Goal: Transaction & Acquisition: Purchase product/service

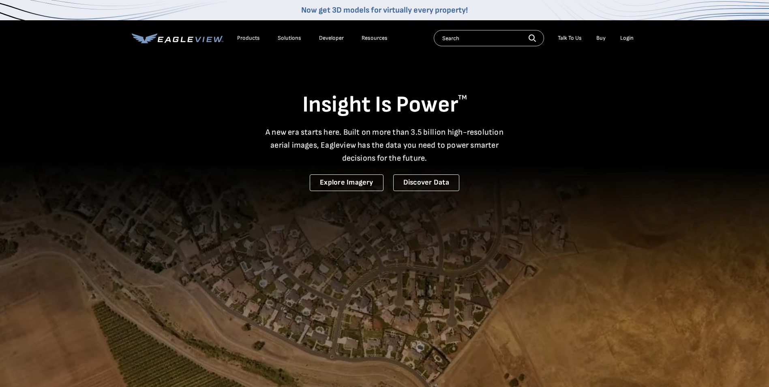
click at [625, 33] on li "Login" at bounding box center [626, 38] width 21 height 12
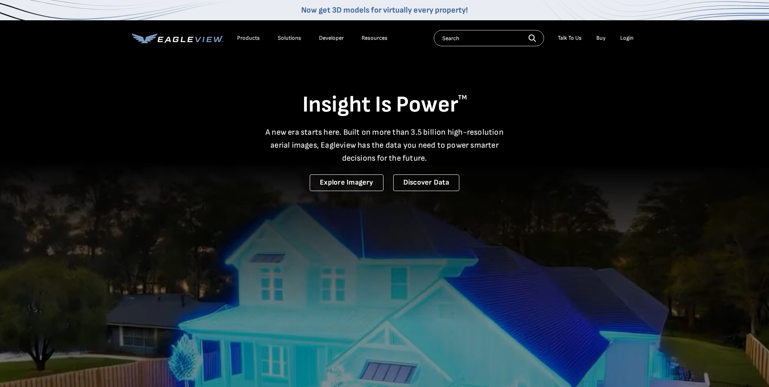
click at [628, 37] on div "Login" at bounding box center [627, 37] width 13 height 7
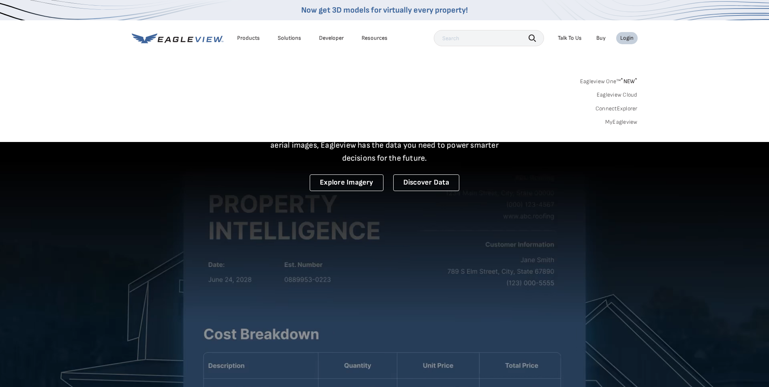
click at [623, 122] on link "MyEagleview" at bounding box center [622, 121] width 32 height 7
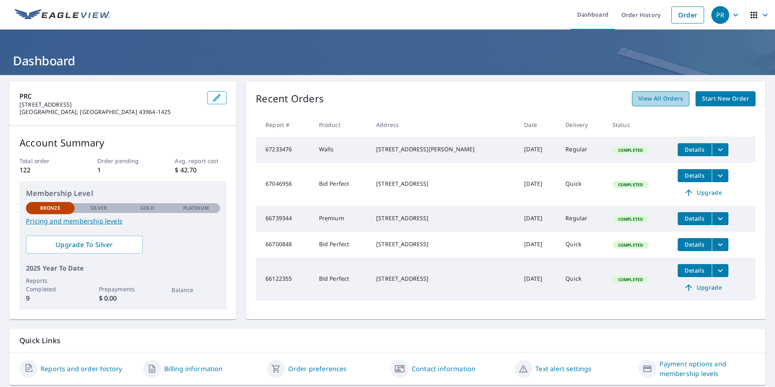
click at [651, 100] on span "View All Orders" at bounding box center [661, 99] width 45 height 10
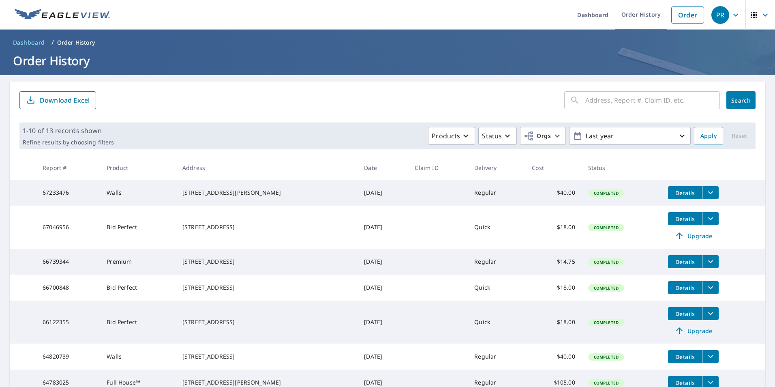
click at [598, 104] on input "text" at bounding box center [653, 100] width 135 height 23
type input "nebo"
click at [404, 107] on form "nebo ​ Search Download Excel" at bounding box center [387, 100] width 737 height 18
click at [619, 103] on input "nebo" at bounding box center [645, 100] width 119 height 23
click at [733, 101] on span "Search" at bounding box center [741, 101] width 16 height 8
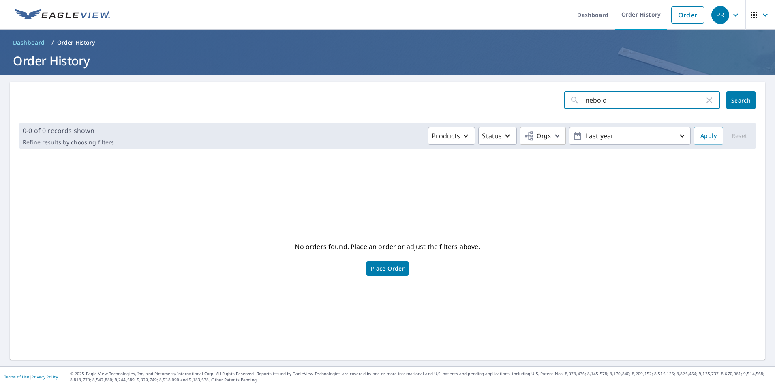
type input "nebo dr"
click button "Search" at bounding box center [741, 100] width 29 height 18
click at [614, 100] on input "nebo dr" at bounding box center [645, 100] width 119 height 23
type input "n"
type input "809"
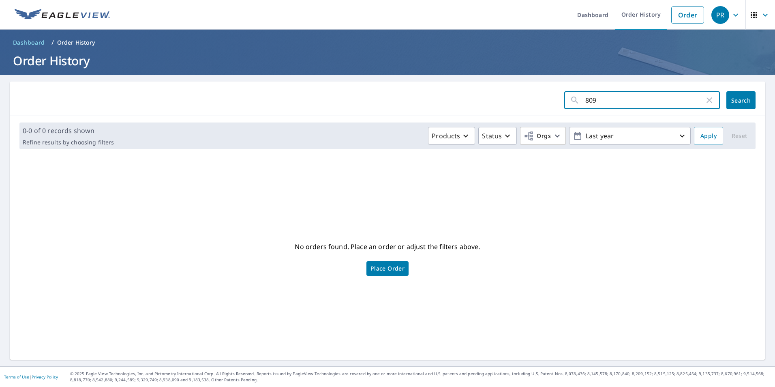
click at [749, 103] on button "Search" at bounding box center [741, 100] width 29 height 18
click at [596, 99] on input "809" at bounding box center [645, 100] width 119 height 23
type input "8"
type input "702"
click button "Search" at bounding box center [741, 100] width 29 height 18
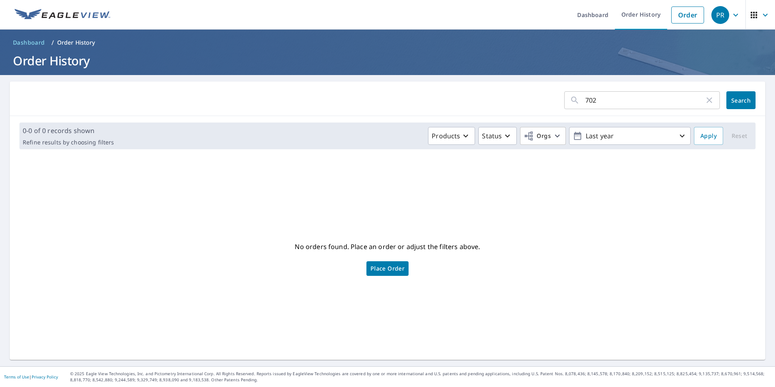
click at [596, 99] on input "702" at bounding box center [645, 100] width 119 height 23
type input "7"
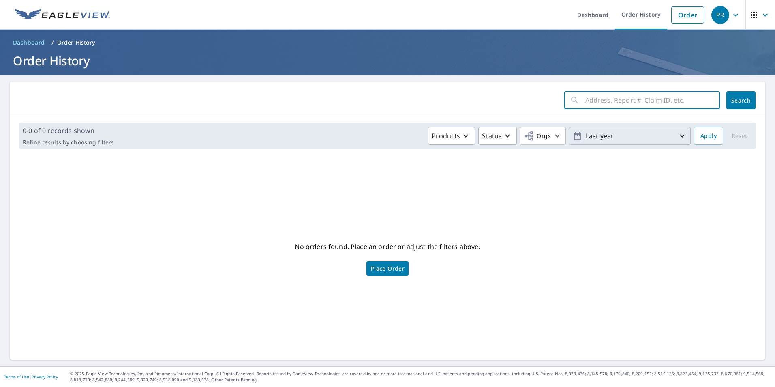
click at [669, 138] on p "Last year" at bounding box center [630, 136] width 95 height 14
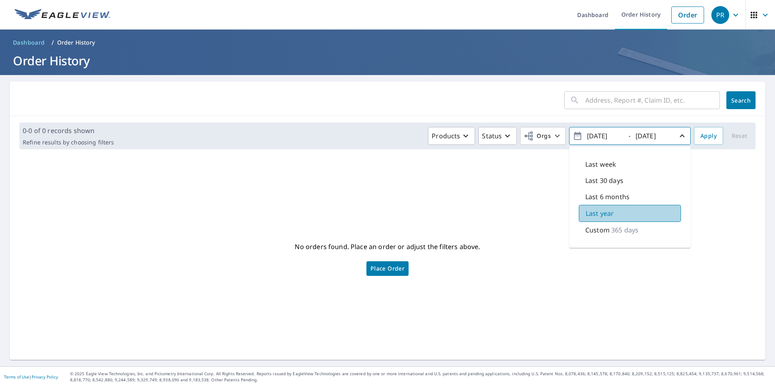
click at [612, 212] on div "Last year" at bounding box center [630, 213] width 102 height 17
click at [484, 180] on div "No orders found. Place an order or adjust the filters above. Place Order" at bounding box center [387, 257] width 743 height 191
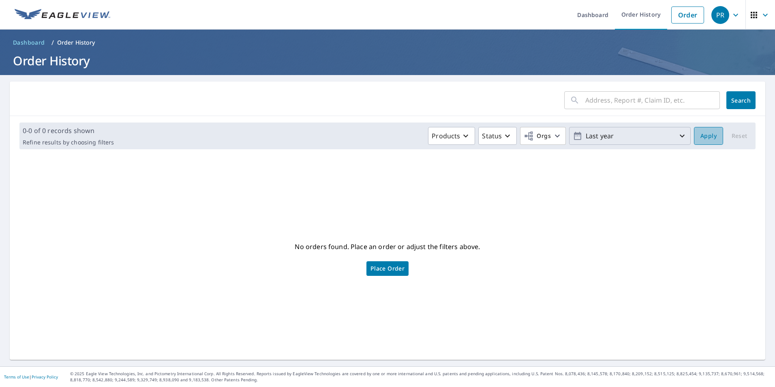
click at [704, 137] on span "Apply" at bounding box center [709, 136] width 16 height 10
click at [679, 139] on icon "button" at bounding box center [683, 136] width 10 height 10
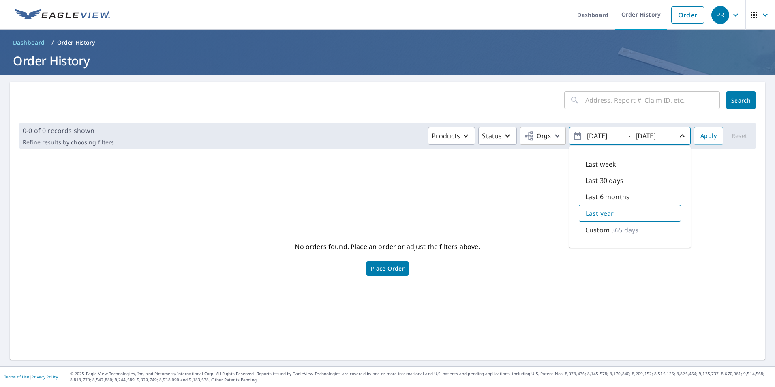
click at [501, 193] on div "No orders found. Place an order or adjust the filters above. Place Order" at bounding box center [387, 257] width 743 height 191
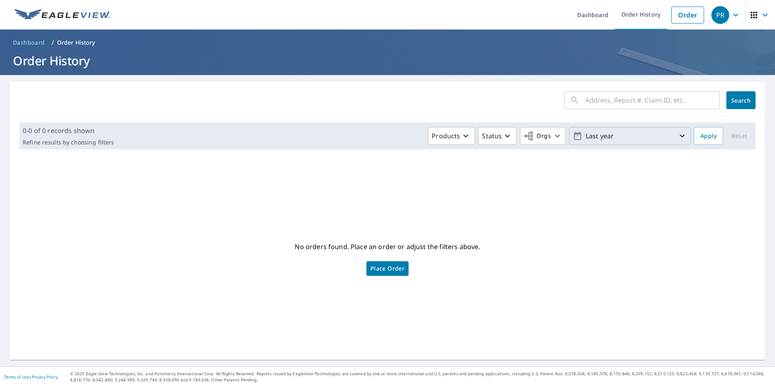
click at [411, 238] on div "No orders found. Place an order or adjust the filters above. Place Order" at bounding box center [387, 257] width 743 height 191
click at [573, 108] on div "​" at bounding box center [643, 100] width 156 height 18
type input "nebo dr Toronto oh 43964"
click at [742, 101] on span "Search" at bounding box center [741, 101] width 16 height 8
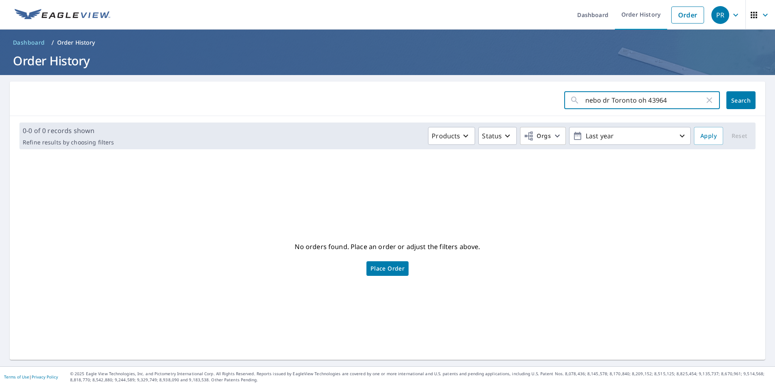
click at [602, 101] on input "nebo dr Toronto oh 43964" at bounding box center [645, 100] width 119 height 23
type input "[GEOGRAPHIC_DATA] oh 43964"
click button "Search" at bounding box center [741, 100] width 29 height 18
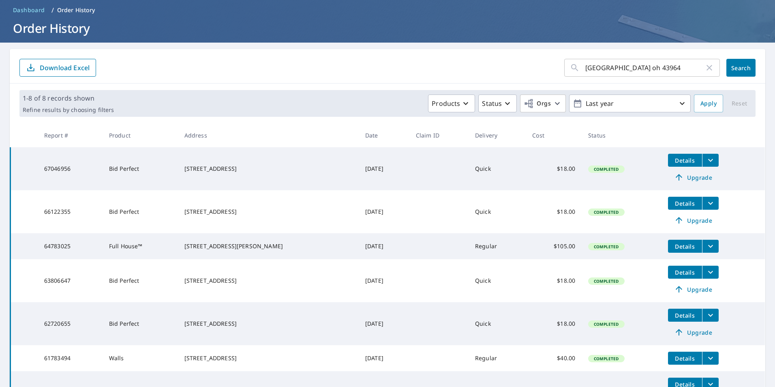
scroll to position [15, 0]
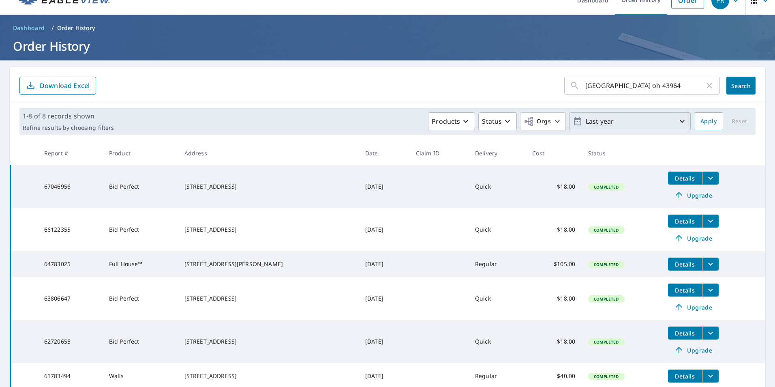
click at [640, 120] on p "Last year" at bounding box center [630, 121] width 95 height 14
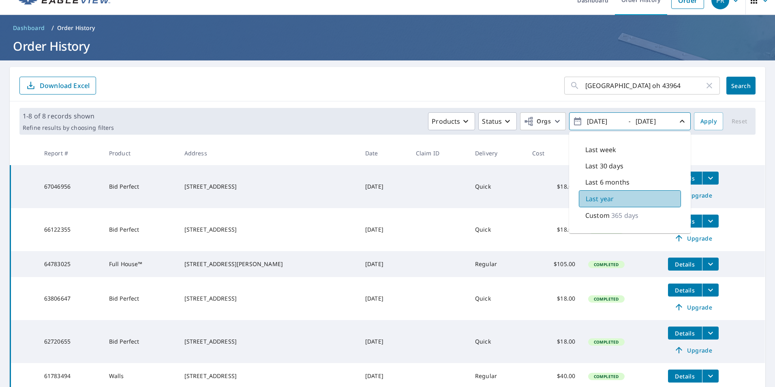
click at [650, 197] on div "Last year" at bounding box center [630, 198] width 102 height 17
click at [573, 123] on icon "button" at bounding box center [578, 121] width 10 height 10
click at [601, 121] on input "[DATE]" at bounding box center [605, 121] width 40 height 13
click at [605, 122] on input "[DATE]" at bounding box center [605, 121] width 40 height 13
click at [678, 120] on icon "button" at bounding box center [683, 121] width 10 height 10
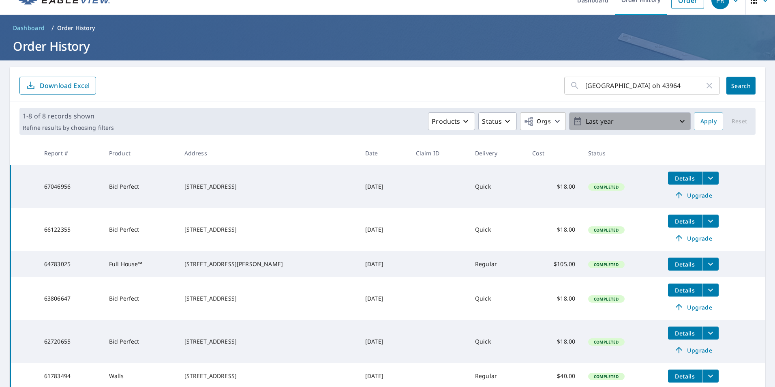
click at [678, 120] on icon "button" at bounding box center [683, 121] width 10 height 10
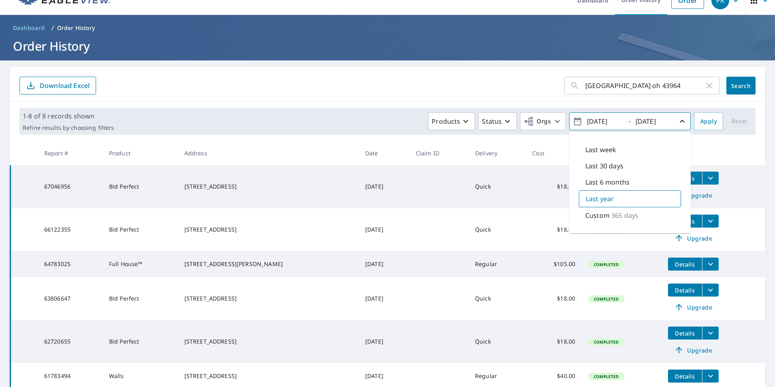
click at [589, 121] on input "[DATE]" at bounding box center [605, 121] width 40 height 13
click at [595, 118] on input "[DATE]" at bounding box center [605, 121] width 40 height 13
type input "[DATE]"
click at [643, 122] on input "[DATE]" at bounding box center [653, 121] width 40 height 13
click at [646, 120] on input "[DATE]" at bounding box center [653, 121] width 40 height 13
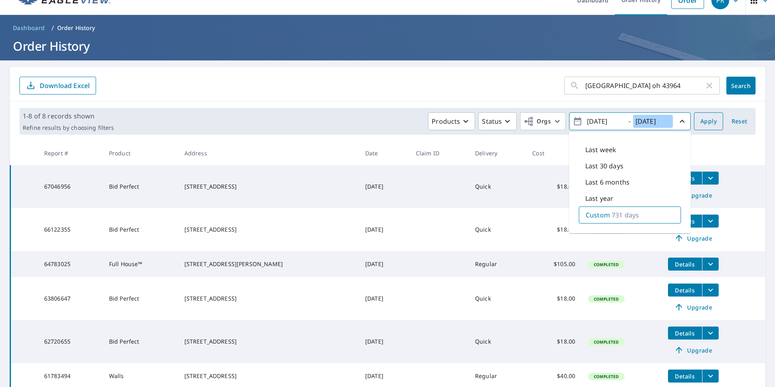
type input "[DATE]"
click at [702, 122] on span "Apply" at bounding box center [709, 121] width 16 height 10
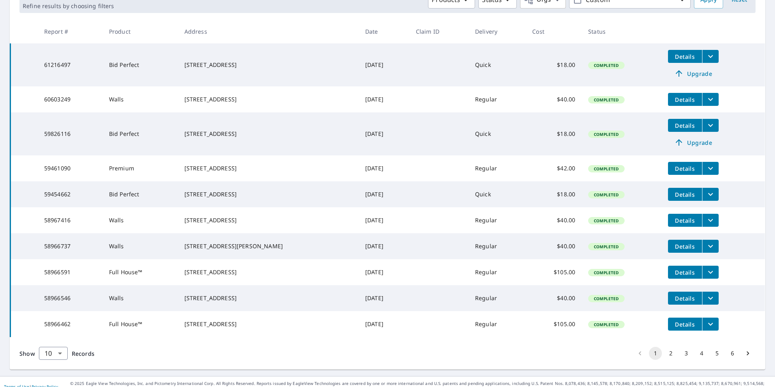
scroll to position [172, 0]
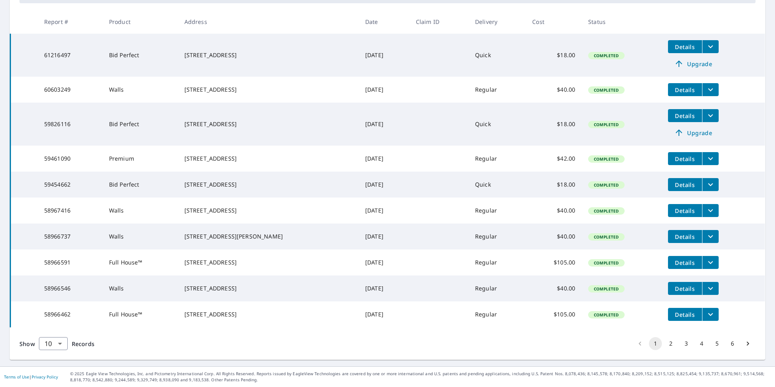
click at [665, 344] on button "2" at bounding box center [671, 343] width 13 height 13
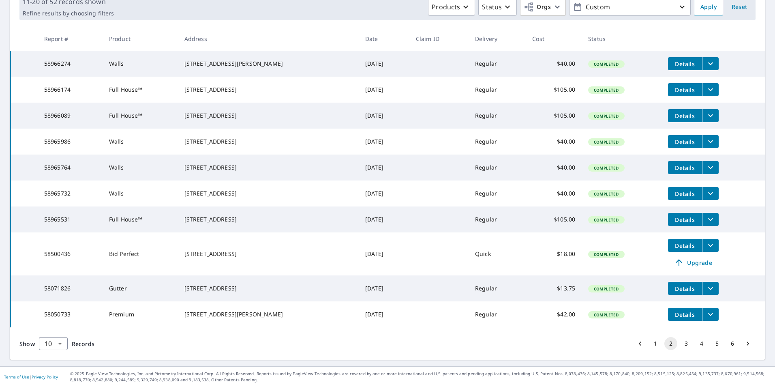
scroll to position [158, 0]
click at [711, 344] on button "5" at bounding box center [717, 343] width 13 height 13
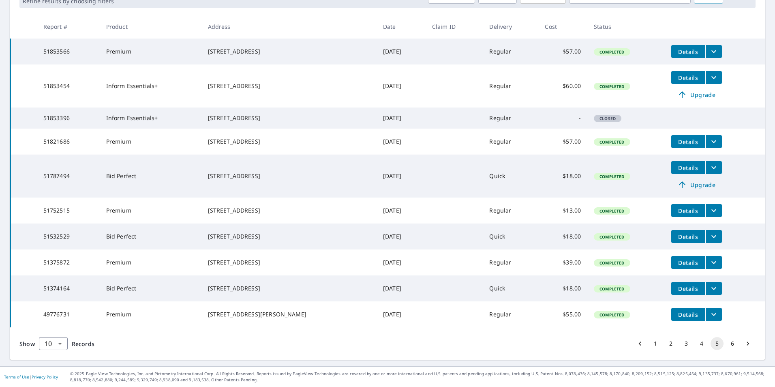
scroll to position [172, 0]
click at [696, 344] on button "4" at bounding box center [702, 343] width 13 height 13
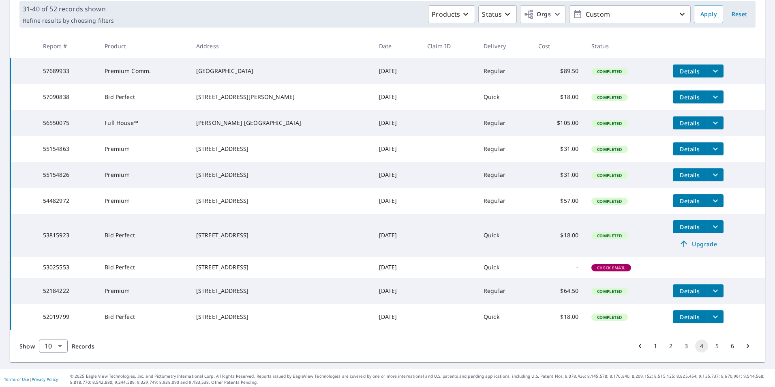
scroll to position [158, 0]
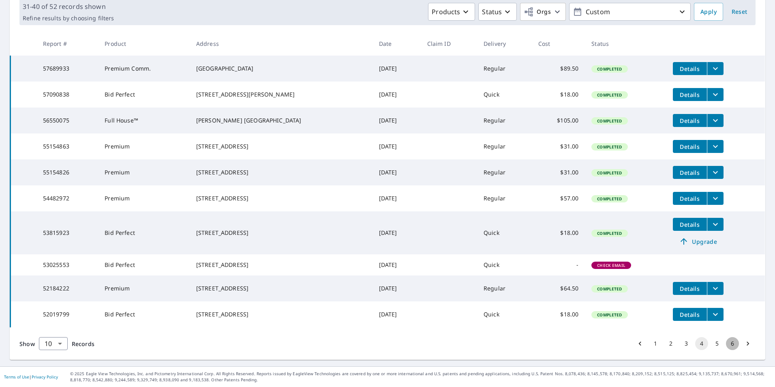
click at [728, 346] on button "6" at bounding box center [732, 343] width 13 height 13
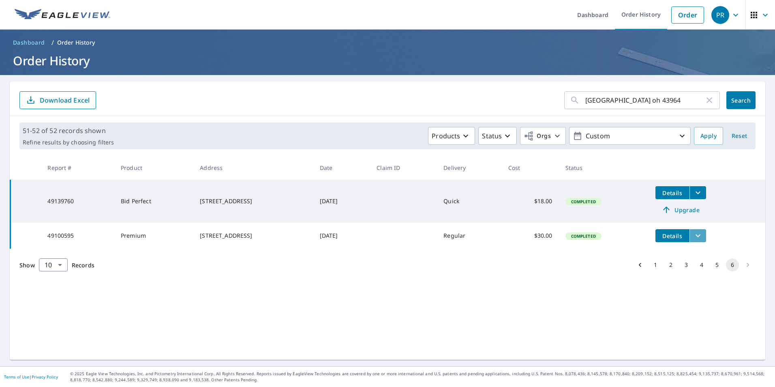
click at [702, 236] on icon "filesDropdownBtn-49100595" at bounding box center [699, 236] width 10 height 10
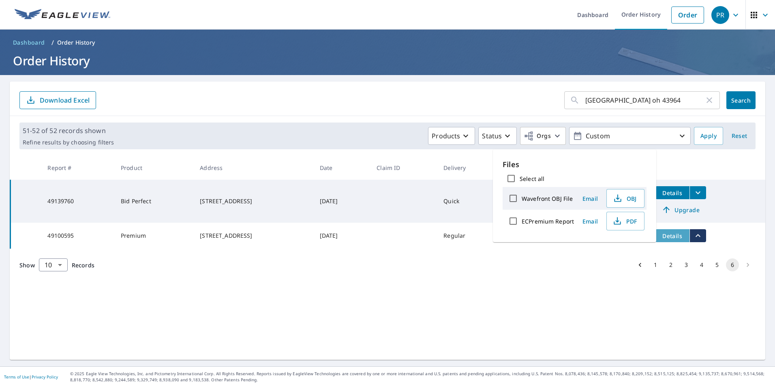
click at [685, 236] on span "Details" at bounding box center [673, 236] width 24 height 8
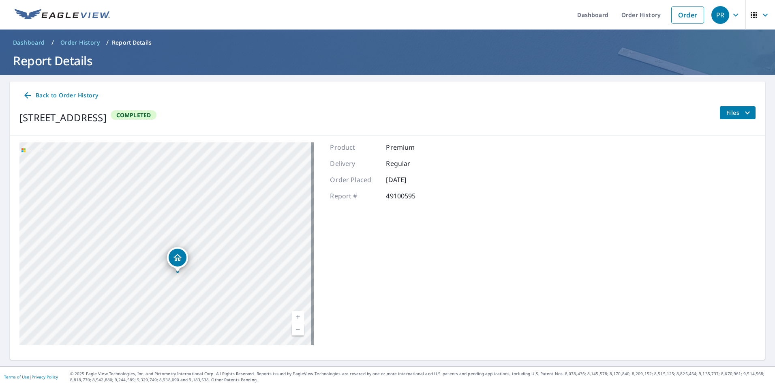
drag, startPoint x: 150, startPoint y: 284, endPoint x: 159, endPoint y: 294, distance: 13.6
click at [159, 294] on div "[STREET_ADDRESS]" at bounding box center [166, 243] width 294 height 203
drag, startPoint x: 180, startPoint y: 323, endPoint x: 188, endPoint y: 275, distance: 49.3
click at [188, 275] on div "[STREET_ADDRESS]" at bounding box center [166, 243] width 294 height 203
drag, startPoint x: 172, startPoint y: 243, endPoint x: 227, endPoint y: 238, distance: 55.4
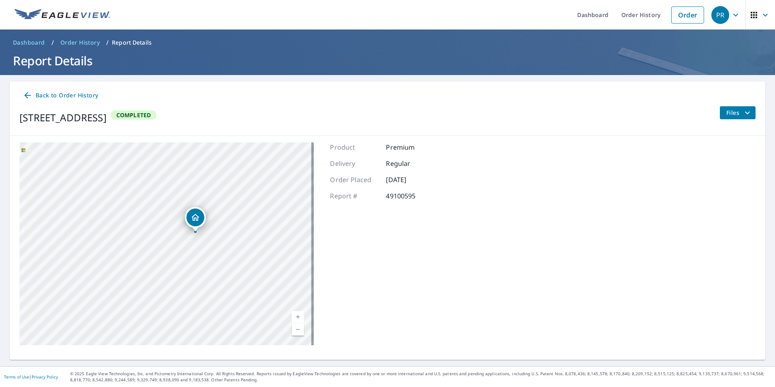
click at [227, 238] on div "[STREET_ADDRESS]" at bounding box center [166, 243] width 294 height 203
drag, startPoint x: 214, startPoint y: 283, endPoint x: 191, endPoint y: 270, distance: 26.7
click at [191, 270] on div "[STREET_ADDRESS]" at bounding box center [166, 243] width 294 height 203
drag, startPoint x: 260, startPoint y: 231, endPoint x: 313, endPoint y: 288, distance: 78.1
click at [312, 288] on div "[STREET_ADDRESS] Aerial Road A standard road map Aerial A detailed look from ab…" at bounding box center [388, 244] width 756 height 216
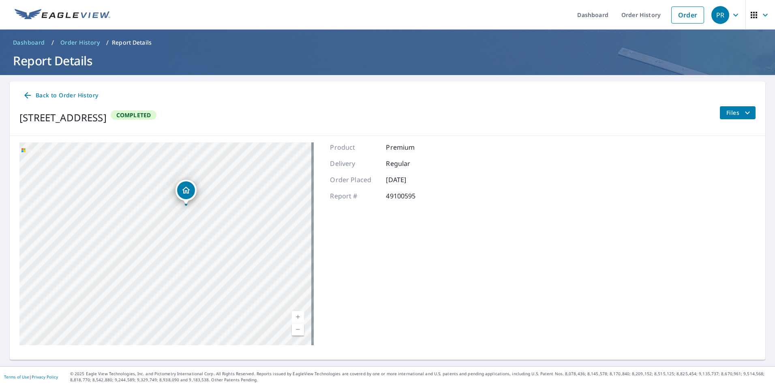
click at [270, 232] on div "[STREET_ADDRESS]" at bounding box center [166, 243] width 294 height 203
click at [25, 94] on icon at bounding box center [28, 95] width 10 height 10
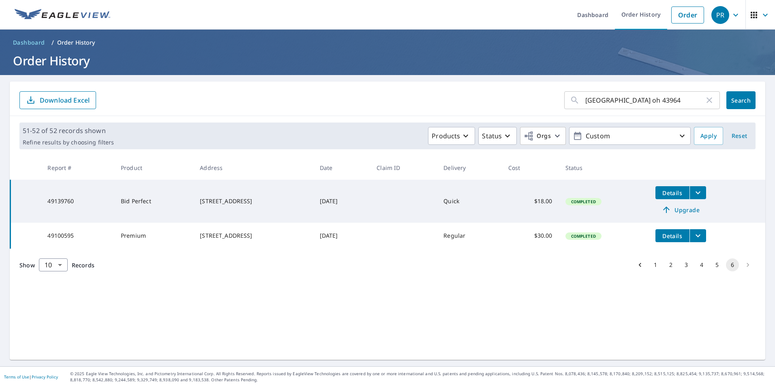
click at [586, 99] on input "[GEOGRAPHIC_DATA] oh 43964" at bounding box center [645, 100] width 119 height 23
type input "Nebo Dr Toronto oh 43964"
click button "Search" at bounding box center [741, 100] width 29 height 18
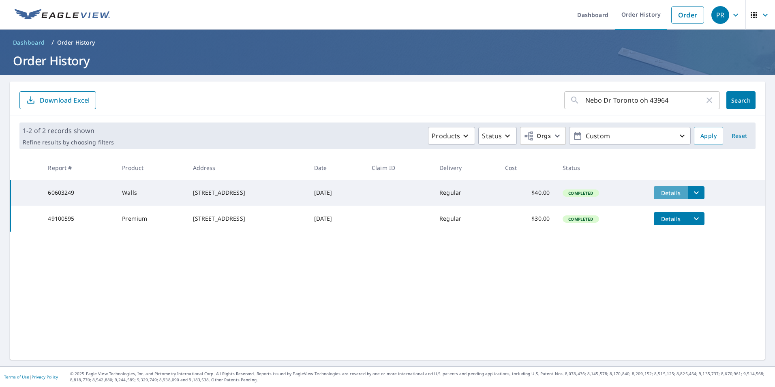
click at [664, 196] on span "Details" at bounding box center [671, 193] width 24 height 8
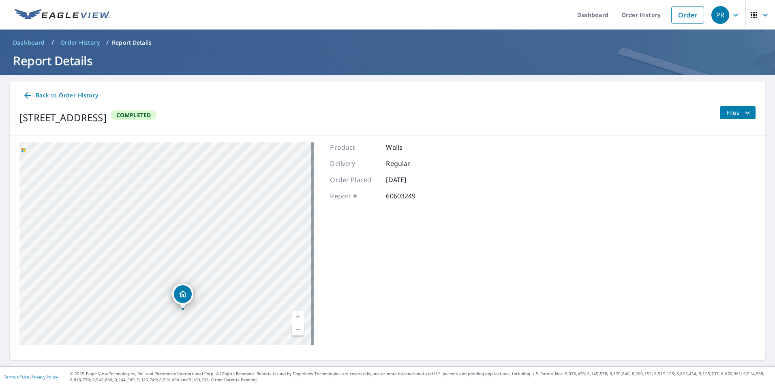
click at [27, 94] on icon at bounding box center [28, 95] width 10 height 10
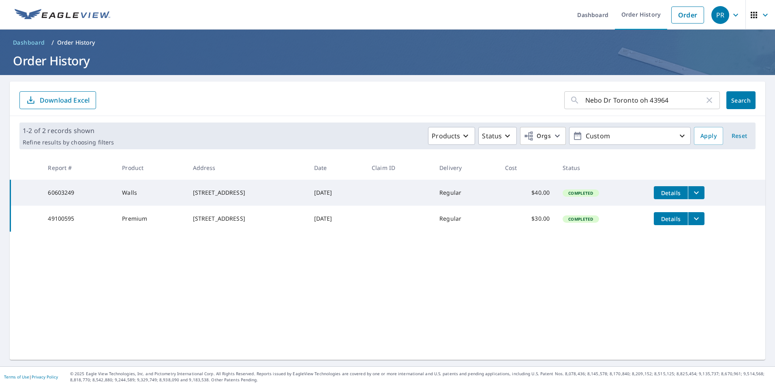
click at [702, 220] on icon "filesDropdownBtn-49100595" at bounding box center [697, 219] width 10 height 10
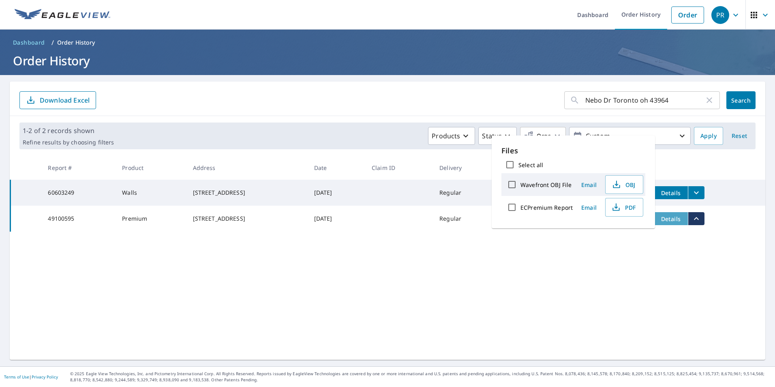
click at [677, 223] on span "Details" at bounding box center [671, 219] width 24 height 8
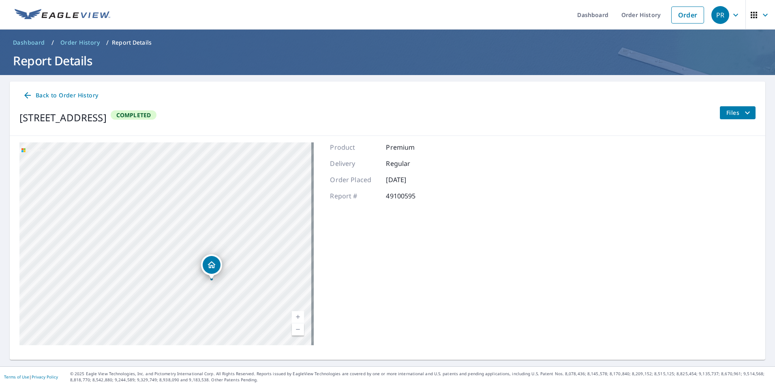
drag, startPoint x: 175, startPoint y: 296, endPoint x: 223, endPoint y: 275, distance: 53.0
click at [217, 275] on div "Dropped pin, building 1, Residential property, 430 Nebo Dr Toronto, OH 43964" at bounding box center [211, 275] width 11 height 8
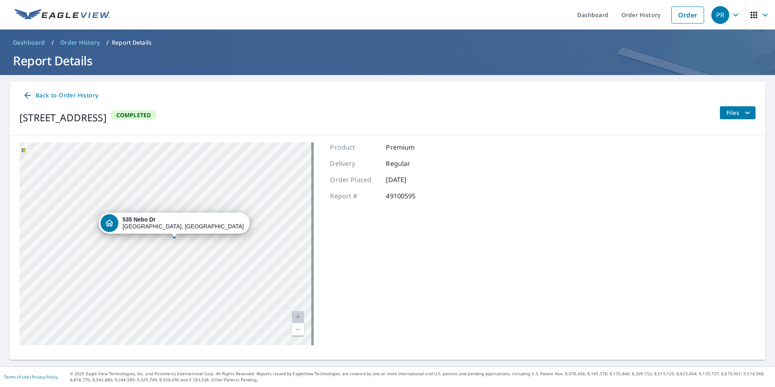
click at [203, 263] on div "[STREET_ADDRESS]" at bounding box center [166, 243] width 294 height 203
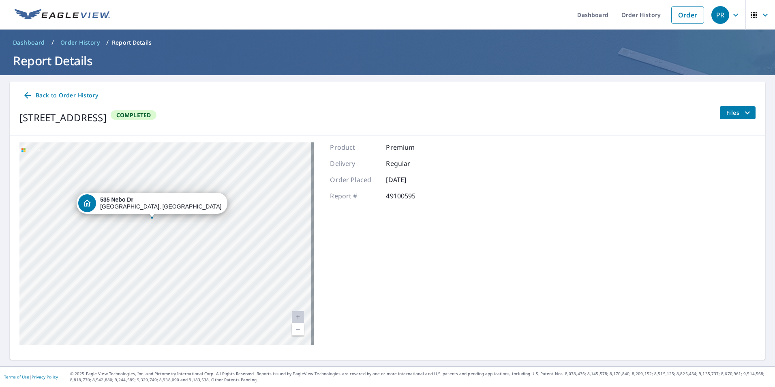
drag, startPoint x: 206, startPoint y: 253, endPoint x: 183, endPoint y: 233, distance: 30.2
click at [183, 233] on div "[STREET_ADDRESS]" at bounding box center [166, 243] width 294 height 203
click at [195, 226] on div "[STREET_ADDRESS]" at bounding box center [166, 243] width 294 height 203
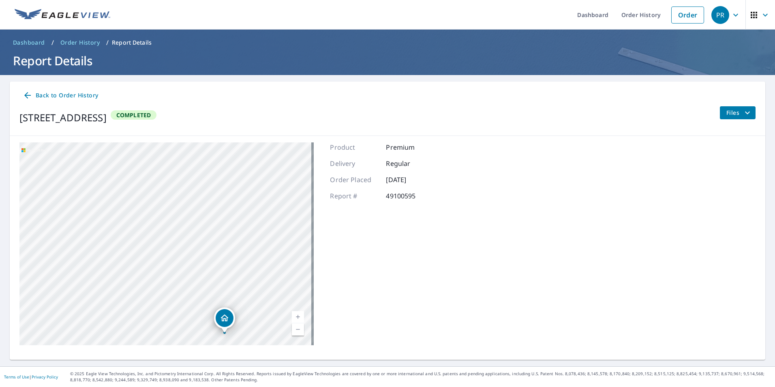
drag, startPoint x: 257, startPoint y: 243, endPoint x: 283, endPoint y: 328, distance: 89.2
click at [283, 328] on div "[STREET_ADDRESS]" at bounding box center [166, 243] width 294 height 203
drag, startPoint x: 251, startPoint y: 249, endPoint x: 208, endPoint y: 210, distance: 57.8
click at [208, 210] on div "[STREET_ADDRESS]" at bounding box center [166, 243] width 294 height 203
click at [30, 98] on icon at bounding box center [28, 95] width 10 height 10
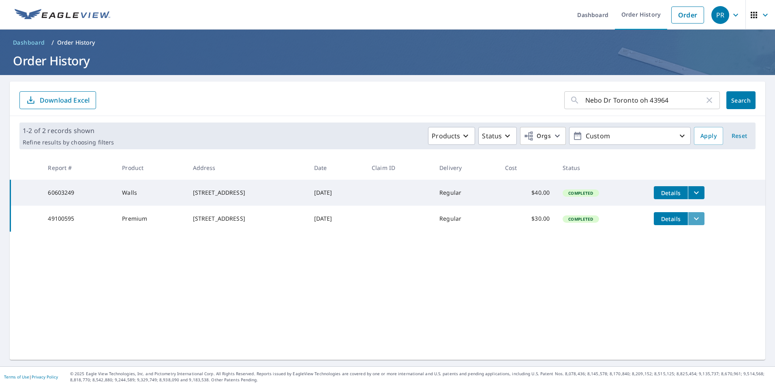
click at [698, 220] on icon "filesDropdownBtn-49100595" at bounding box center [696, 218] width 5 height 3
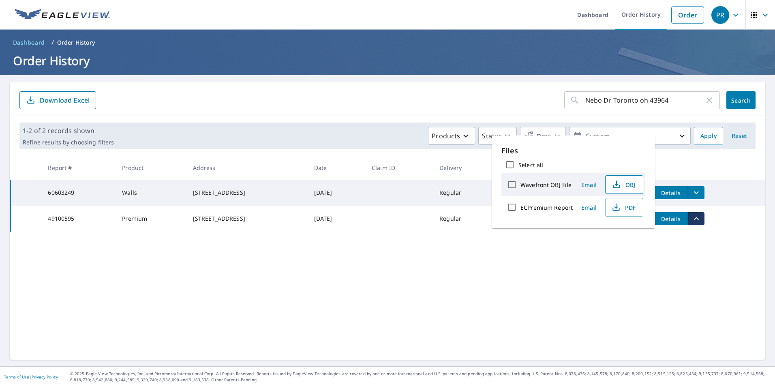
click at [632, 186] on span "OBJ" at bounding box center [624, 185] width 26 height 10
click at [498, 224] on div "Files Select all Wavefront OBJ File Email OBJ ECPremium Report Email PDF" at bounding box center [573, 181] width 163 height 93
click at [508, 163] on input "Select all" at bounding box center [510, 164] width 17 height 17
checkbox input "true"
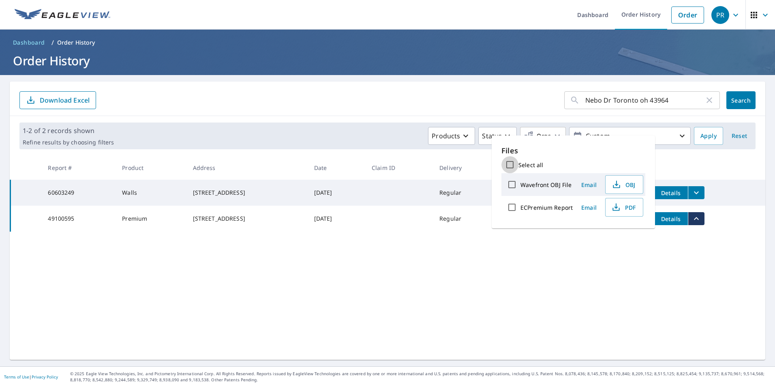
checkbox input "true"
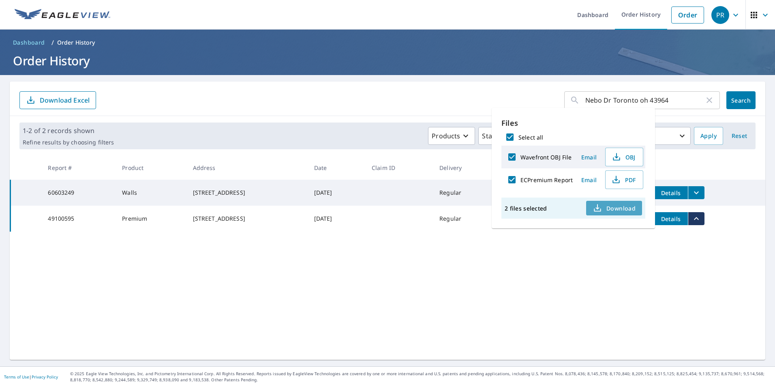
click at [609, 210] on span "Download" at bounding box center [614, 208] width 43 height 10
click at [203, 221] on div "[STREET_ADDRESS]" at bounding box center [247, 219] width 108 height 8
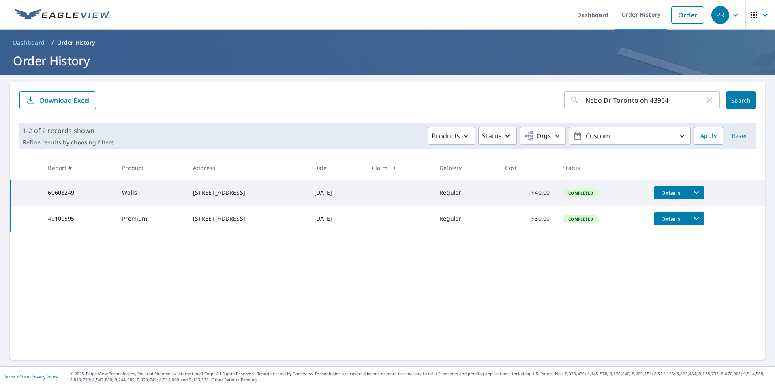
click at [206, 223] on div "[STREET_ADDRESS]" at bounding box center [247, 219] width 108 height 8
click at [198, 245] on div "Nebo Dr Toronto oh 43964 ​ Search Download Excel 1-2 of 2 records shown Refine …" at bounding box center [388, 221] width 756 height 278
click at [702, 223] on icon "filesDropdownBtn-49100595" at bounding box center [697, 219] width 10 height 10
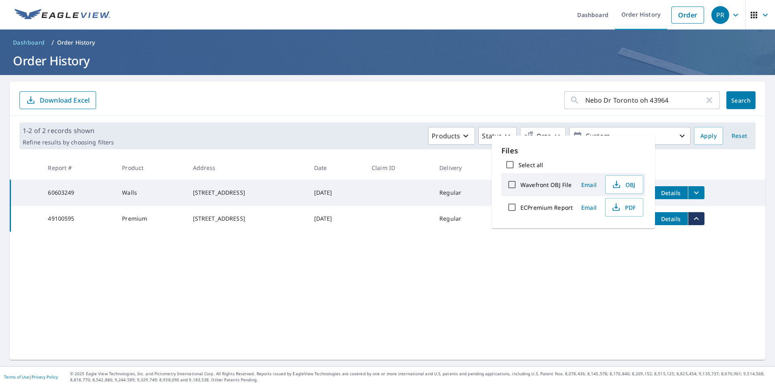
click at [518, 165] on input "Select all" at bounding box center [510, 164] width 17 height 17
checkbox input "true"
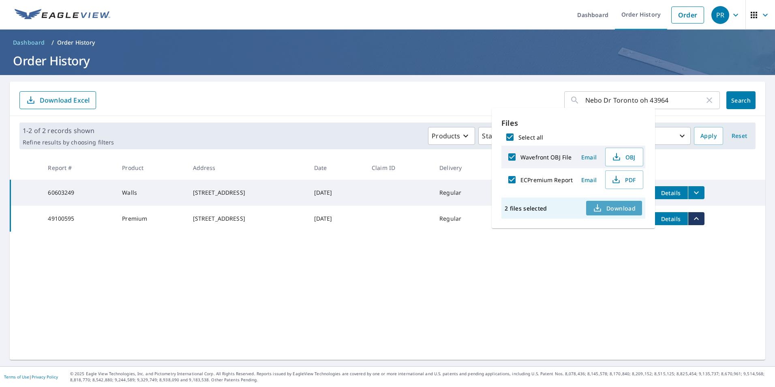
click at [614, 210] on span "Download" at bounding box center [614, 208] width 43 height 10
click at [705, 102] on icon "button" at bounding box center [710, 100] width 10 height 10
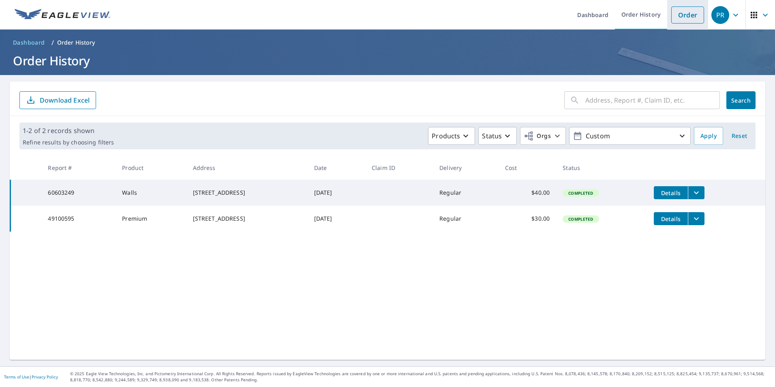
click at [680, 22] on link "Order" at bounding box center [688, 14] width 33 height 17
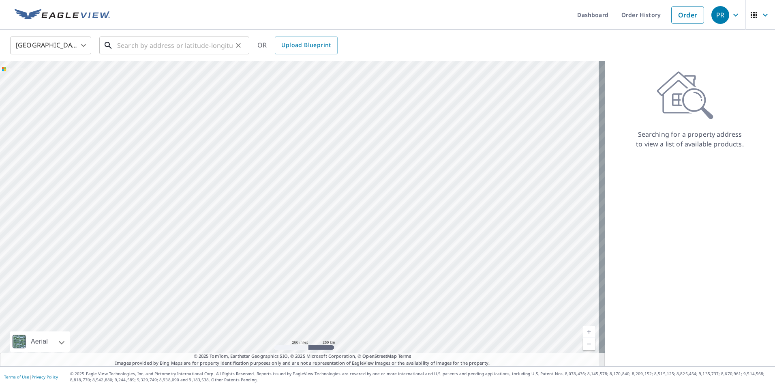
click at [143, 43] on input "text" at bounding box center [175, 45] width 116 height 23
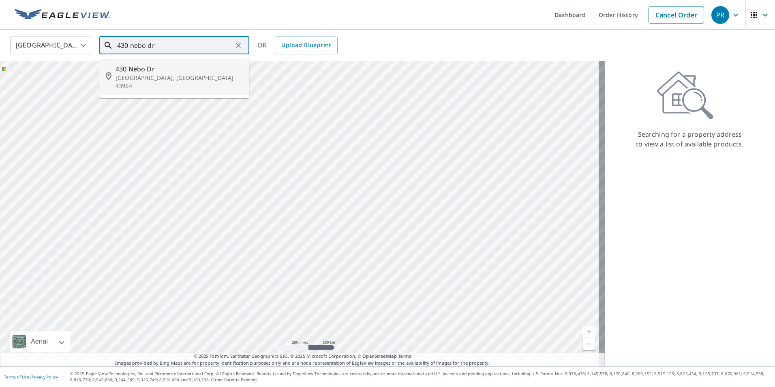
click at [148, 75] on p "[GEOGRAPHIC_DATA], [GEOGRAPHIC_DATA] 43964" at bounding box center [179, 82] width 127 height 16
type input "[STREET_ADDRESS]"
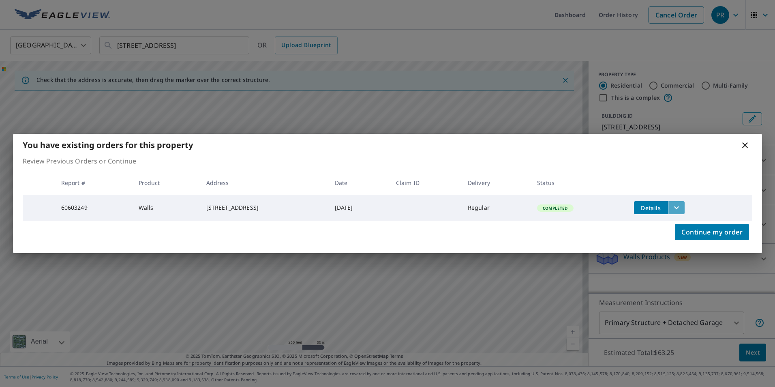
click at [676, 206] on icon "filesDropdownBtn-60603249" at bounding box center [677, 208] width 10 height 10
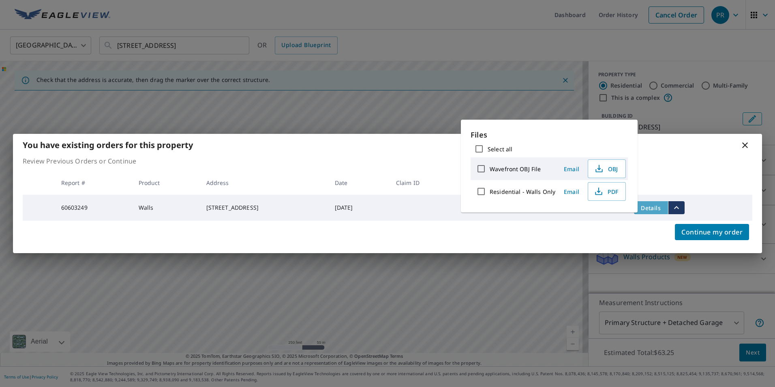
click at [650, 205] on span "Details" at bounding box center [651, 208] width 24 height 8
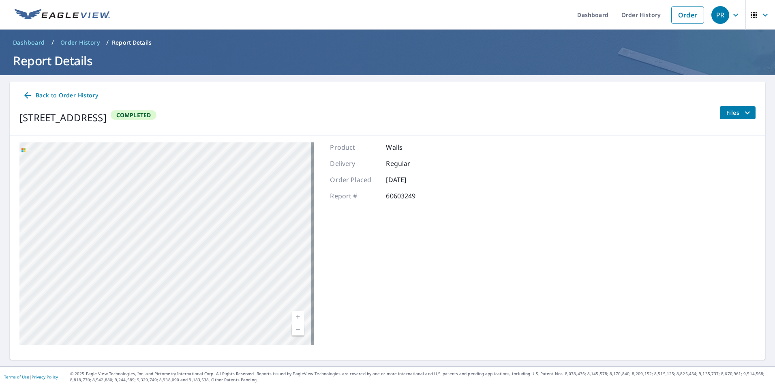
drag, startPoint x: 215, startPoint y: 281, endPoint x: 39, endPoint y: 265, distance: 176.0
click at [39, 265] on div "[STREET_ADDRESS]" at bounding box center [166, 243] width 294 height 203
drag, startPoint x: 85, startPoint y: 266, endPoint x: -2, endPoint y: 247, distance: 88.8
click at [0, 247] on html "PR PR Dashboard Order History Order PR Dashboard / Order History / Report Detai…" at bounding box center [387, 193] width 775 height 387
click at [93, 242] on div "[STREET_ADDRESS]" at bounding box center [166, 243] width 294 height 203
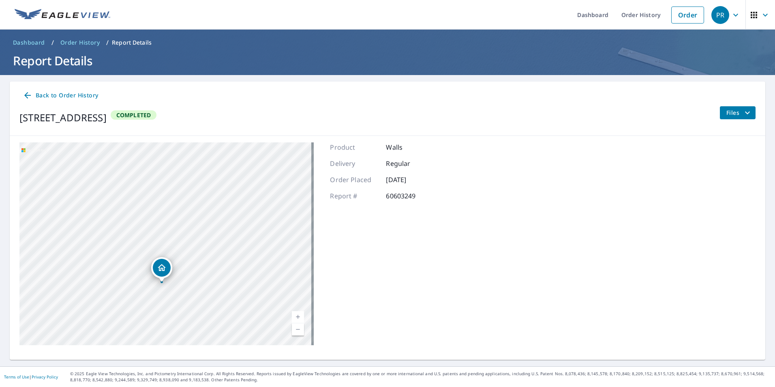
click at [745, 114] on icon "filesDropdownBtn-60603249" at bounding box center [748, 113] width 10 height 10
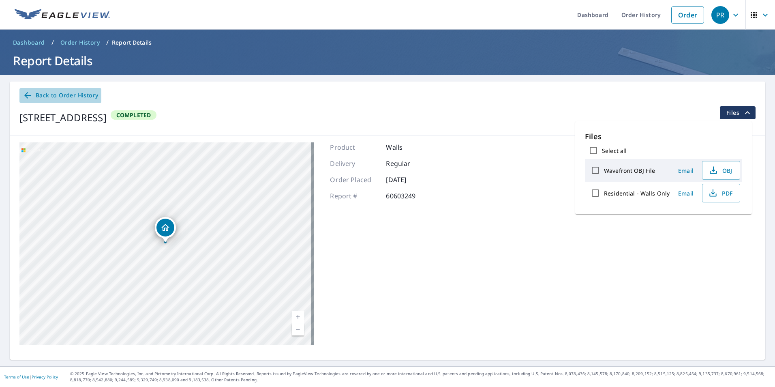
click at [28, 95] on icon at bounding box center [28, 95] width 10 height 10
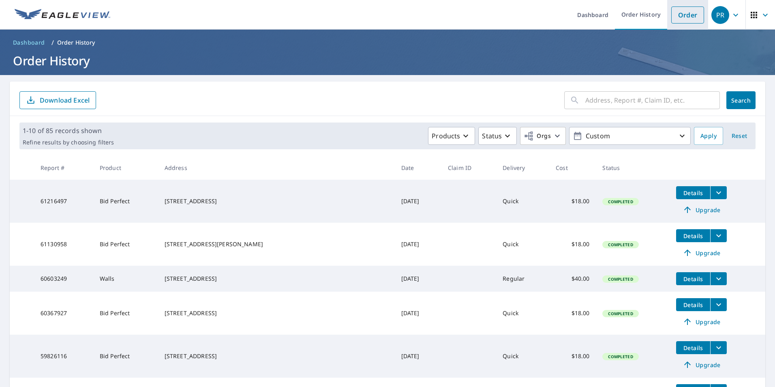
click at [681, 15] on link "Order" at bounding box center [688, 14] width 33 height 17
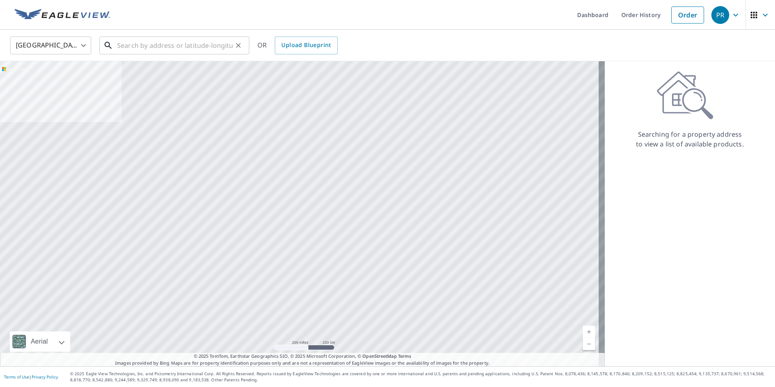
click at [149, 49] on input "text" at bounding box center [175, 45] width 116 height 23
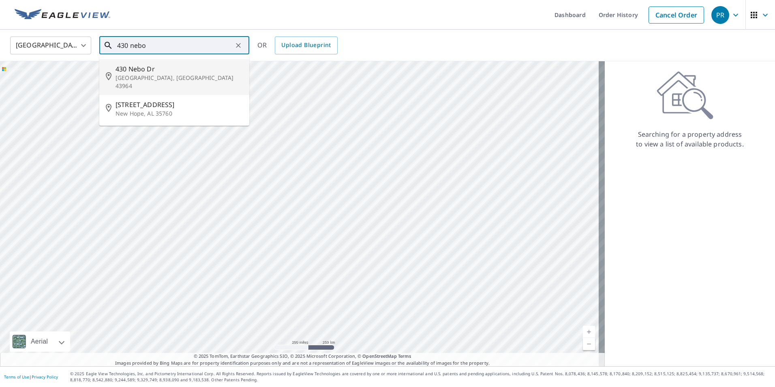
click at [159, 75] on p "[GEOGRAPHIC_DATA], [GEOGRAPHIC_DATA] 43964" at bounding box center [179, 82] width 127 height 16
type input "[STREET_ADDRESS]"
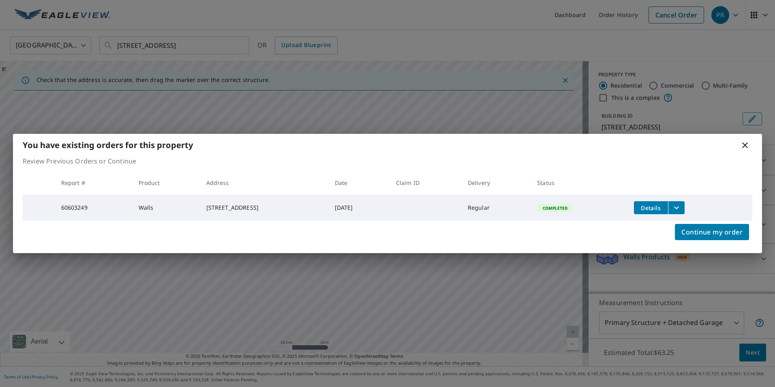
click at [742, 141] on icon at bounding box center [746, 145] width 10 height 10
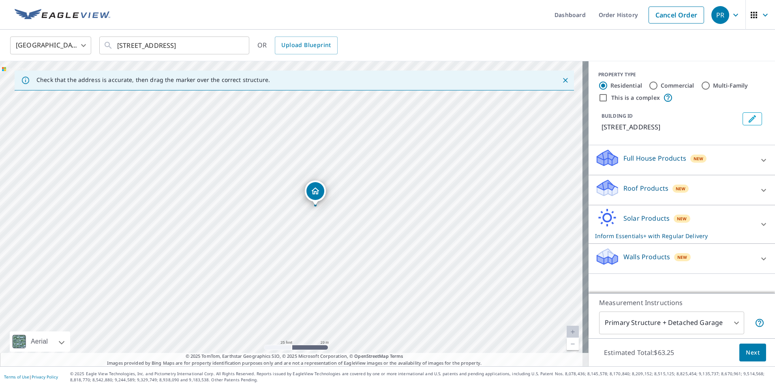
drag, startPoint x: 293, startPoint y: 246, endPoint x: 317, endPoint y: 239, distance: 24.9
click at [317, 239] on div "[STREET_ADDRESS]" at bounding box center [294, 213] width 589 height 305
click at [639, 256] on p "Walls Products" at bounding box center [647, 257] width 47 height 10
click at [711, 323] on body "PR PR Dashboard Order History Cancel Order PR [GEOGRAPHIC_DATA] [GEOGRAPHIC_DAT…" at bounding box center [387, 193] width 775 height 387
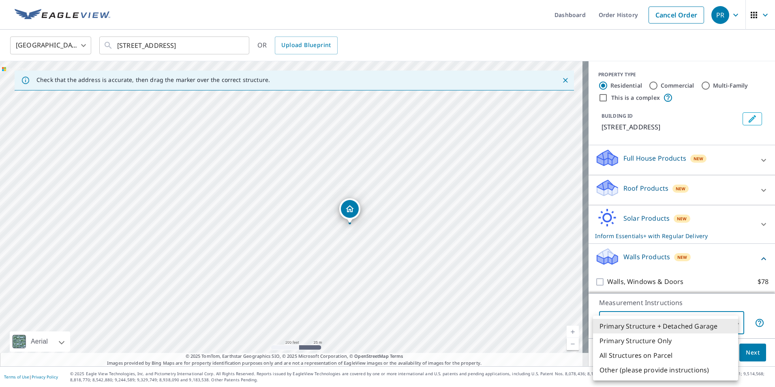
click at [639, 345] on li "Primary Structure Only" at bounding box center [665, 340] width 145 height 15
type input "2"
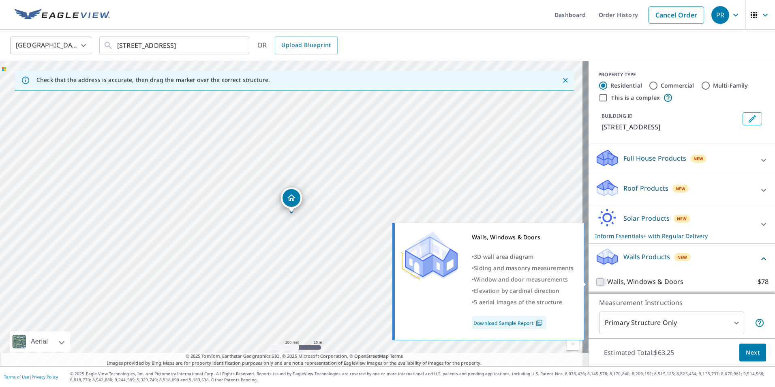
click at [595, 280] on input "Walls, Windows & Doors $78" at bounding box center [601, 282] width 12 height 10
checkbox input "true"
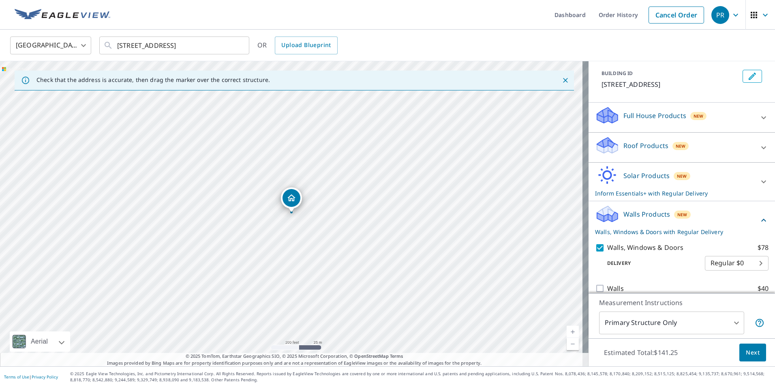
scroll to position [53, 0]
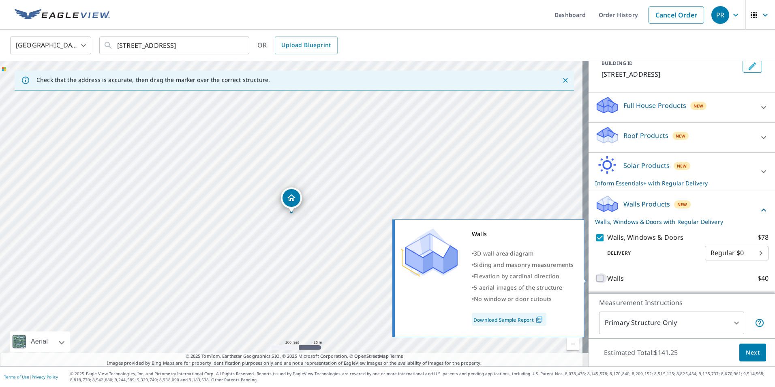
click at [597, 279] on input "Walls $40" at bounding box center [601, 278] width 12 height 10
checkbox input "true"
checkbox input "false"
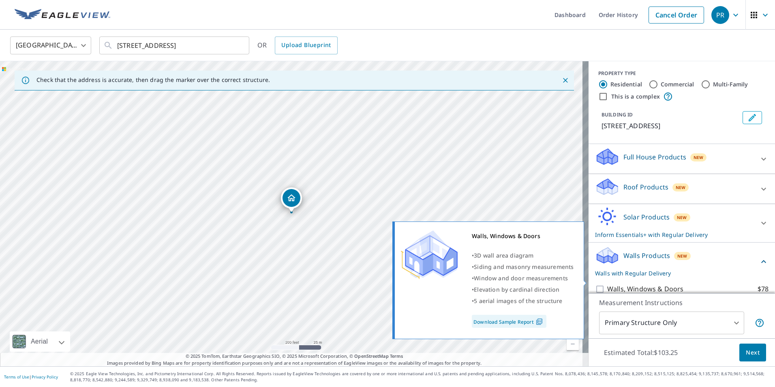
scroll to position [0, 0]
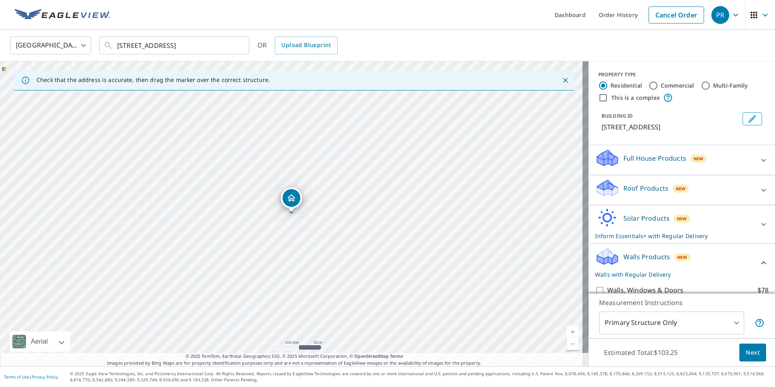
click at [737, 218] on div "Solar Products New Inform Essentials+ with Regular Delivery" at bounding box center [674, 224] width 159 height 32
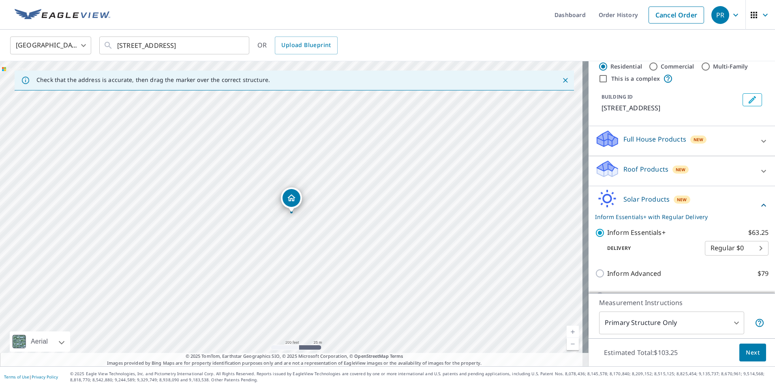
scroll to position [41, 0]
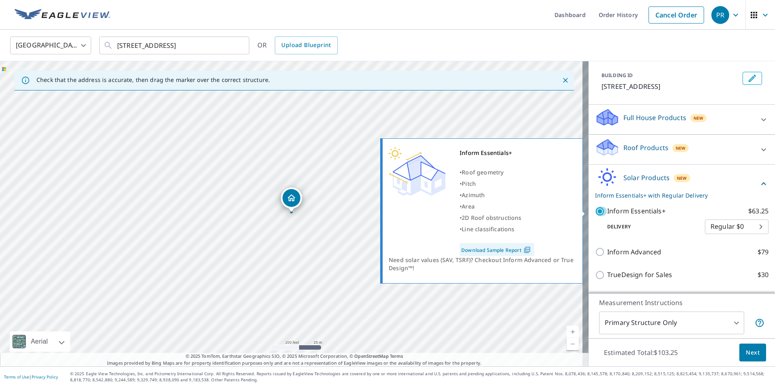
click at [596, 209] on input "Inform Essentials+ $63.25" at bounding box center [601, 211] width 12 height 10
checkbox input "false"
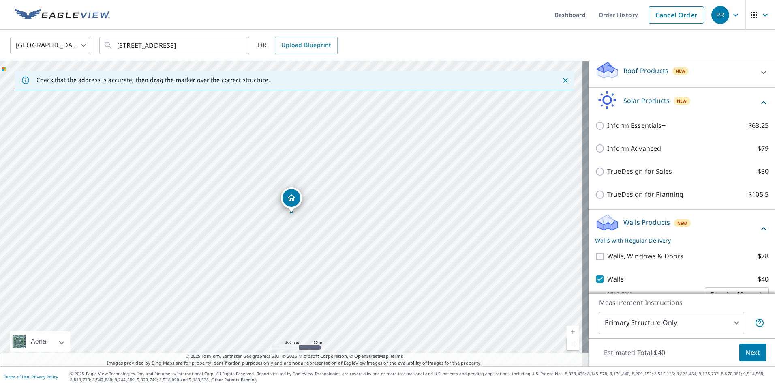
scroll to position [136, 0]
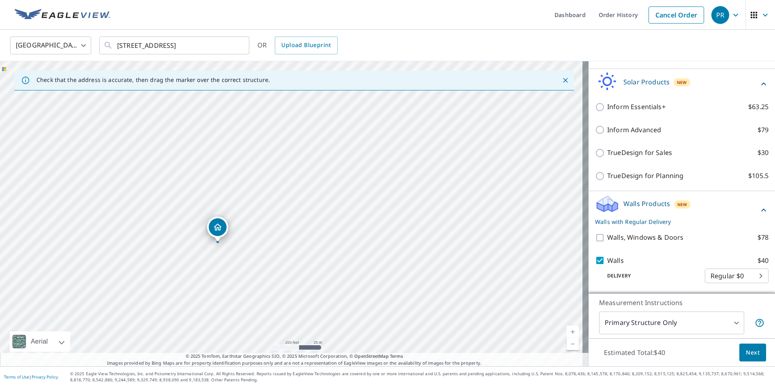
click at [746, 354] on span "Next" at bounding box center [753, 353] width 14 height 10
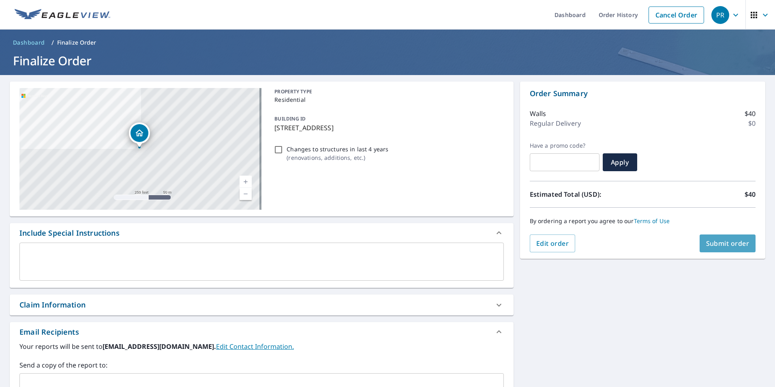
click at [711, 245] on span "Submit order" at bounding box center [727, 243] width 43 height 9
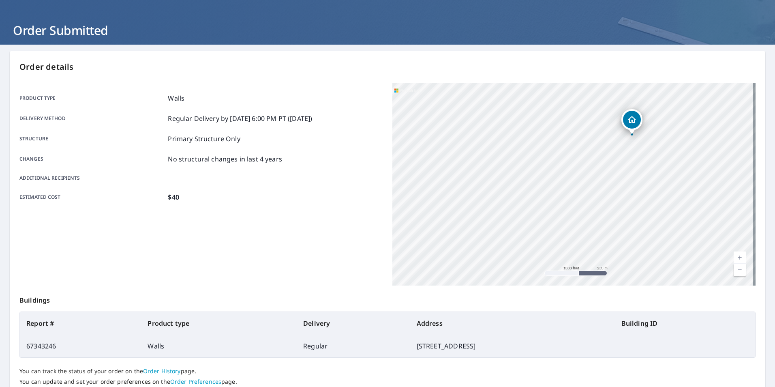
scroll to position [90, 0]
